Goal: Task Accomplishment & Management: Use online tool/utility

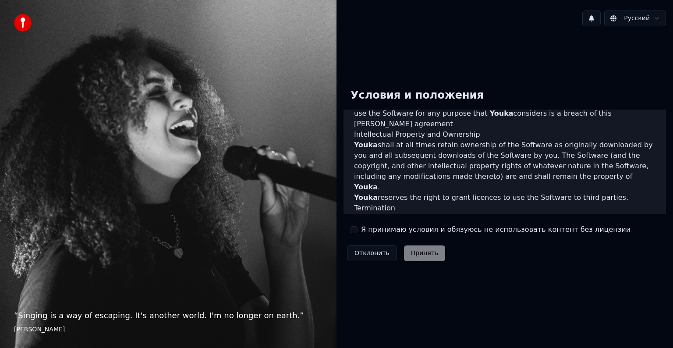
scroll to position [473, 0]
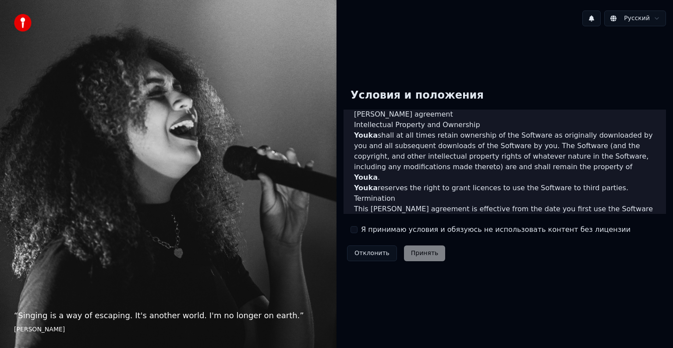
click at [353, 231] on button "Я принимаю условия и обязуюсь не использовать контент без лицензии" at bounding box center [353, 229] width 7 height 7
click at [422, 257] on button "Принять" at bounding box center [425, 253] width 42 height 16
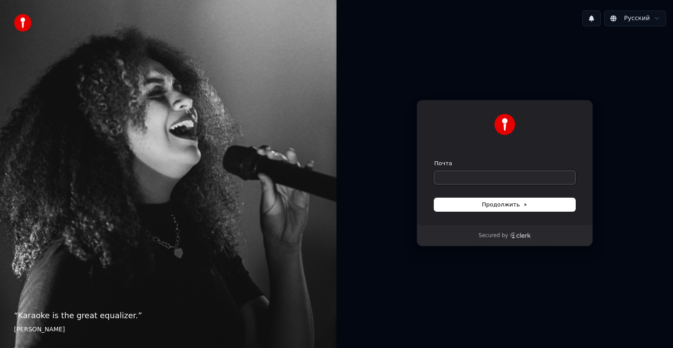
click at [452, 181] on input "Почта" at bounding box center [504, 177] width 141 height 13
type input "*"
click at [502, 205] on span "Продолжить" at bounding box center [505, 205] width 46 height 8
type input "**********"
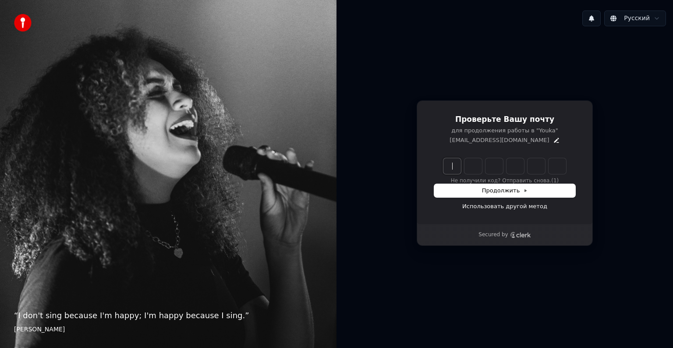
click at [452, 169] on input "Enter verification code" at bounding box center [513, 166] width 140 height 16
type input "******"
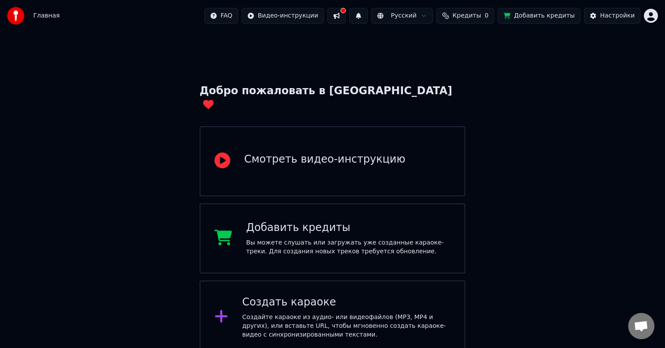
click at [412, 238] on div "Вы можете слушать или загружать уже созданные караоке-треки. Для создания новых…" at bounding box center [348, 247] width 204 height 18
click at [551, 269] on div "Добро пожаловать в Youka Смотреть видео-инструкцию Добавить кредиты Вы можете с…" at bounding box center [332, 236] width 665 height 408
click at [657, 14] on html "Главная FAQ Видео-инструкции Русский Кредиты 0 Добавить кредиты Настройки Добро…" at bounding box center [332, 220] width 665 height 440
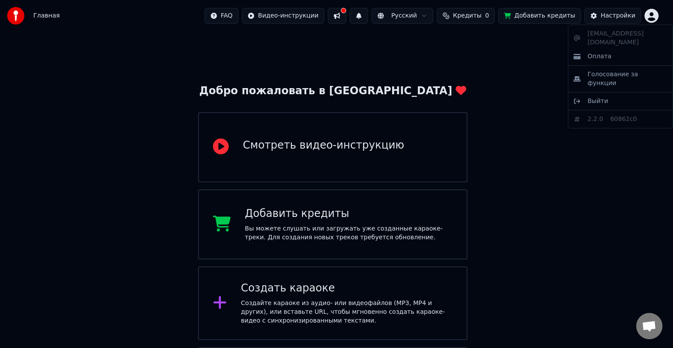
click at [535, 153] on html "Главная FAQ Видео-инструкции Русский Кредиты 0 Добавить кредиты Настройки Добро…" at bounding box center [336, 213] width 673 height 426
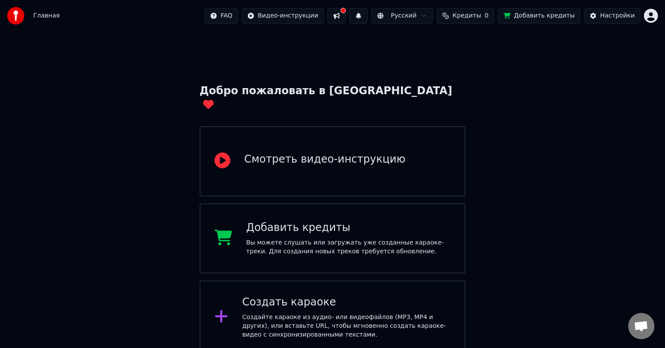
click at [49, 14] on span "Главная" at bounding box center [46, 15] width 26 height 9
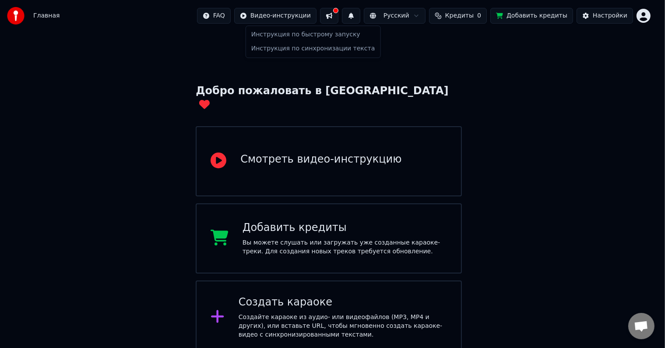
click at [317, 14] on html "Главная FAQ Видео-инструкции Русский Кредиты 0 Добавить кредиты Настройки Добро…" at bounding box center [332, 220] width 665 height 440
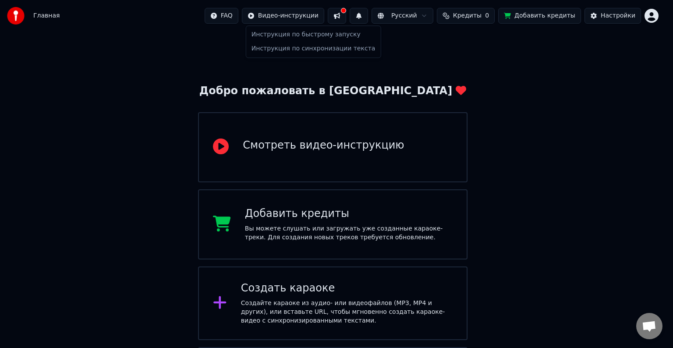
click at [317, 14] on html "Главная FAQ Видео-инструкции Русский Кредиты 0 Добавить кредиты Настройки Добро…" at bounding box center [336, 213] width 673 height 426
